Goal: Find contact information: Find contact information

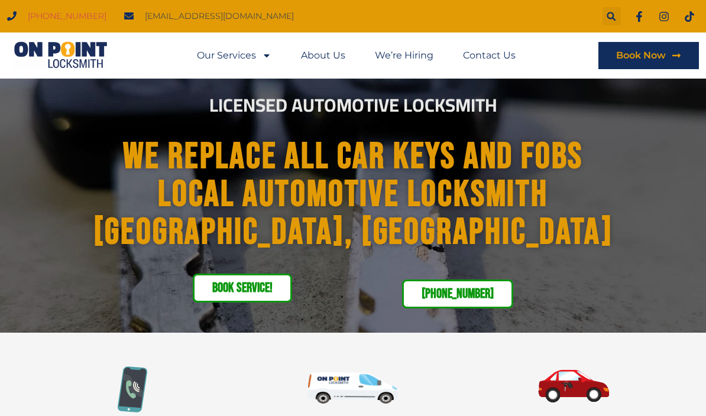
click at [495, 63] on link "Contact Us" at bounding box center [489, 55] width 53 height 27
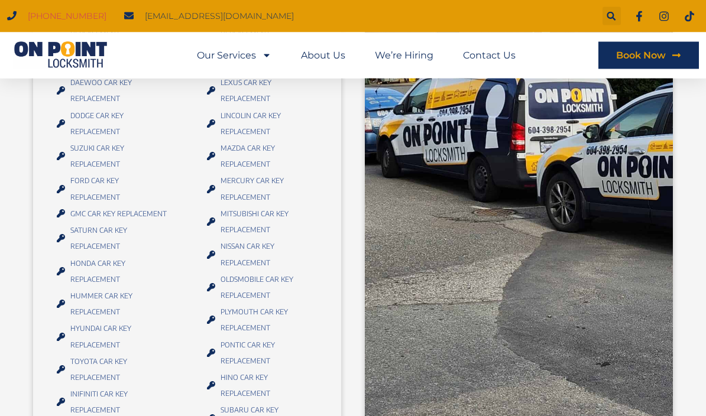
scroll to position [1515, 0]
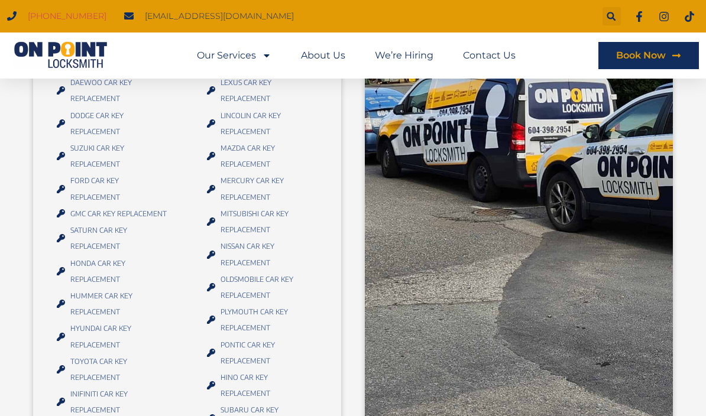
click at [62, 373] on li "TOYOTA CAR KEY REPLACEMENT​" at bounding box center [113, 370] width 112 height 33
click at [85, 368] on span "TOYOTA CAR KEY REPLACEMENT​" at bounding box center [118, 370] width 102 height 32
click at [77, 371] on span "TOYOTA CAR KEY REPLACEMENT​" at bounding box center [118, 370] width 102 height 32
click at [79, 380] on span "TOYOTA CAR KEY REPLACEMENT​" at bounding box center [118, 370] width 102 height 32
click at [612, 22] on div "Search" at bounding box center [612, 16] width 18 height 18
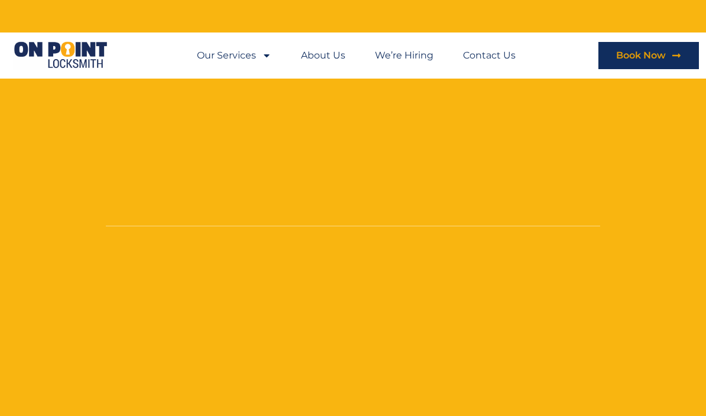
click at [494, 56] on link "Contact Us" at bounding box center [489, 55] width 53 height 27
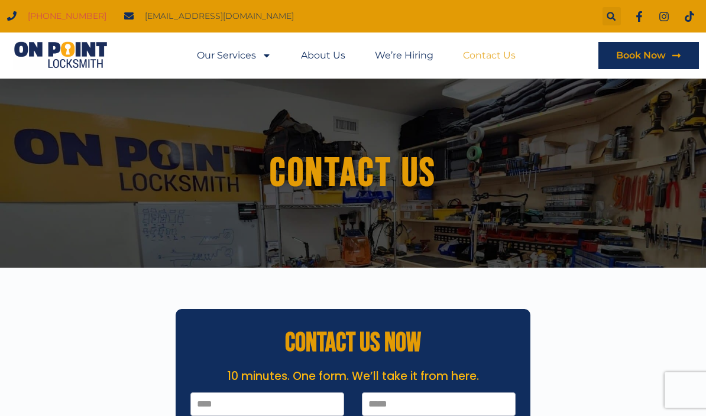
click at [96, 59] on img at bounding box center [60, 55] width 106 height 28
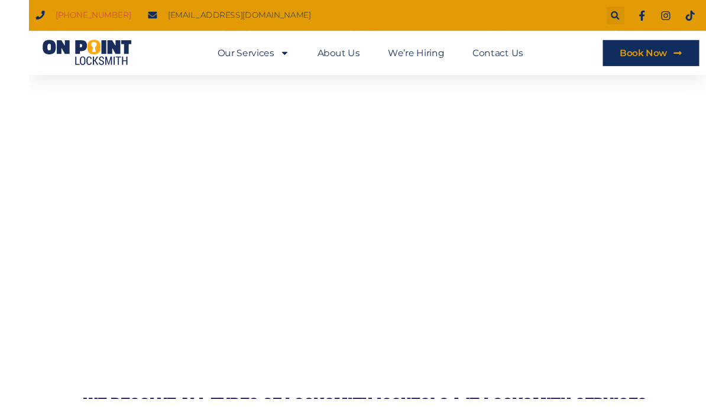
scroll to position [2124, 0]
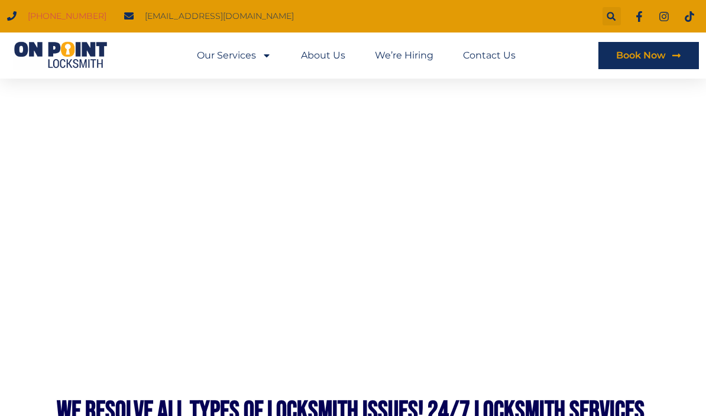
click at [205, 17] on span "[EMAIL_ADDRESS][DOMAIN_NAME]" at bounding box center [218, 16] width 152 height 16
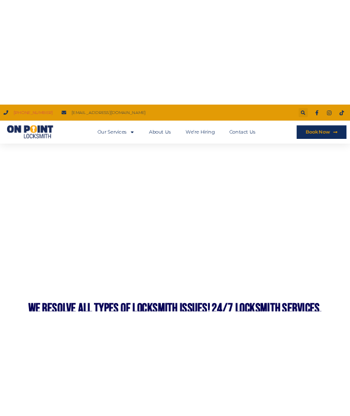
scroll to position [3621, 0]
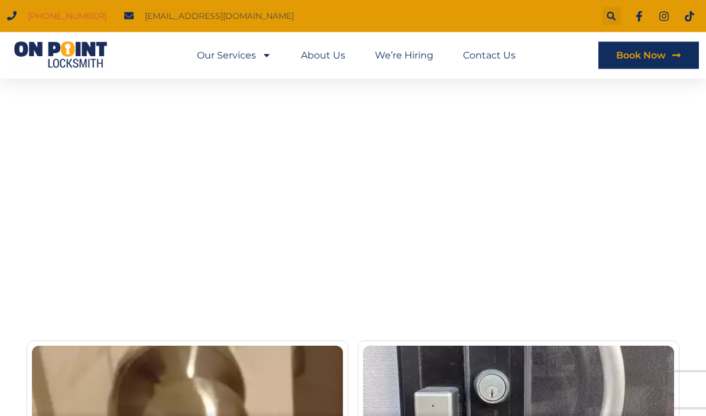
scroll to position [2212, 0]
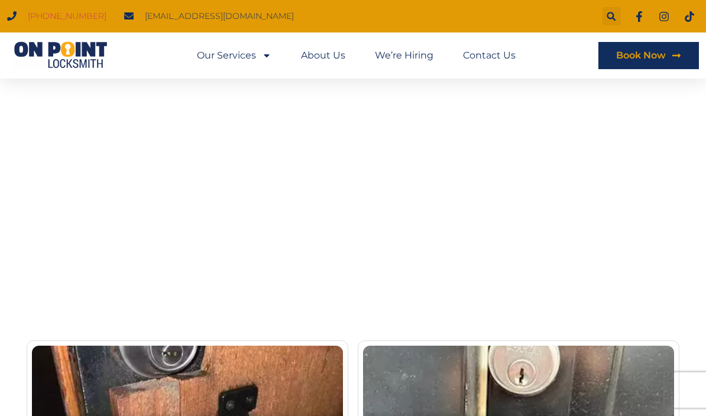
click at [500, 56] on link "Contact Us" at bounding box center [489, 55] width 53 height 27
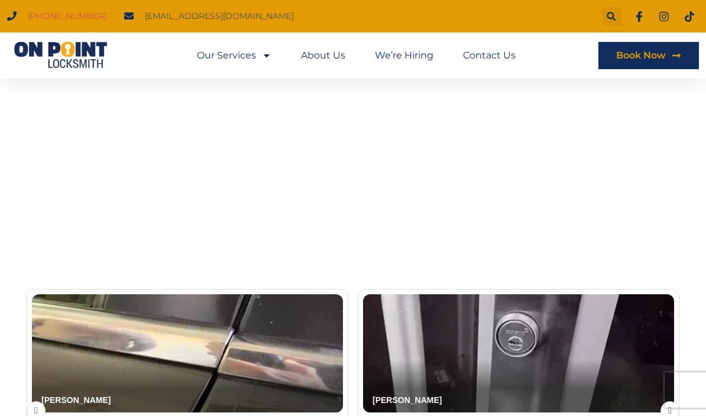
scroll to position [2110, 0]
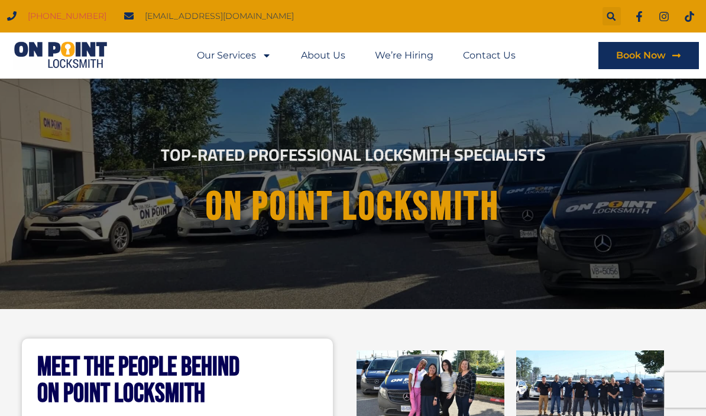
click at [231, 49] on link "Our Services" at bounding box center [234, 55] width 75 height 27
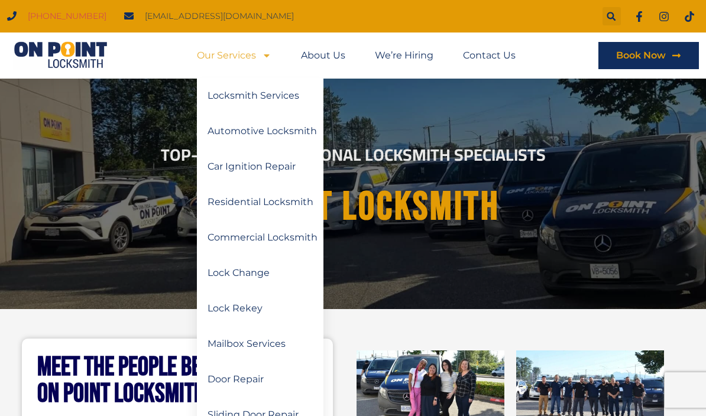
click at [329, 56] on link "About Us" at bounding box center [323, 55] width 44 height 27
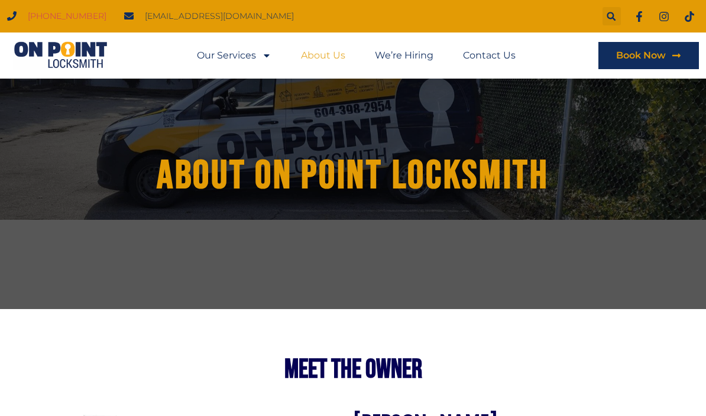
click at [665, 59] on span "Book Now" at bounding box center [641, 55] width 50 height 9
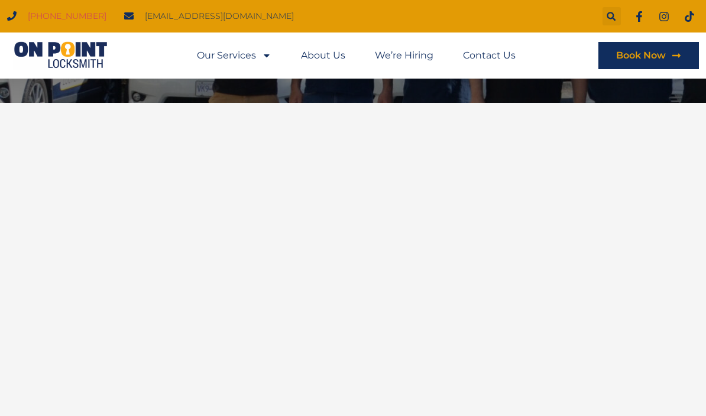
scroll to position [166, 0]
